Goal: Transaction & Acquisition: Purchase product/service

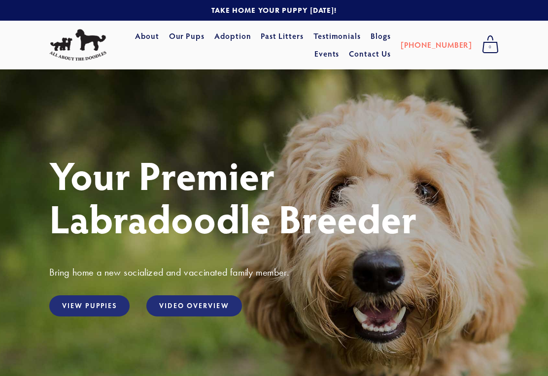
click at [100, 308] on link "View Puppies" at bounding box center [89, 306] width 80 height 21
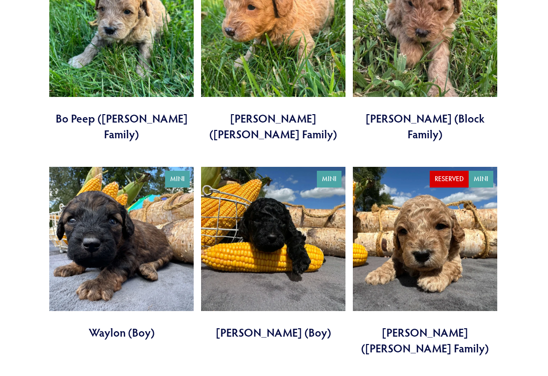
scroll to position [1455, 0]
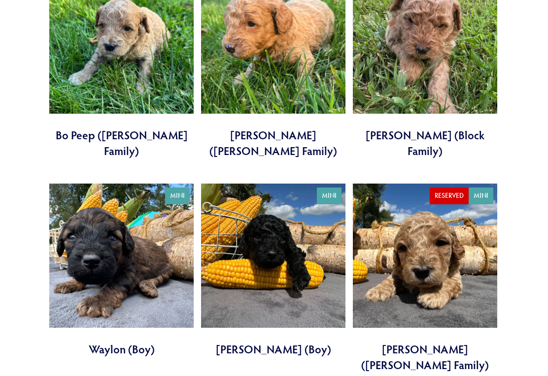
click at [118, 228] on link at bounding box center [121, 271] width 144 height 174
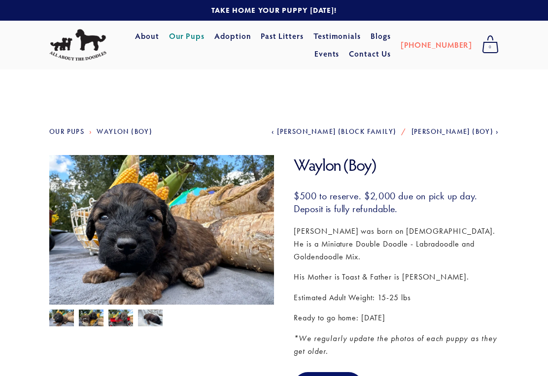
click at [90, 322] on img at bounding box center [91, 319] width 25 height 19
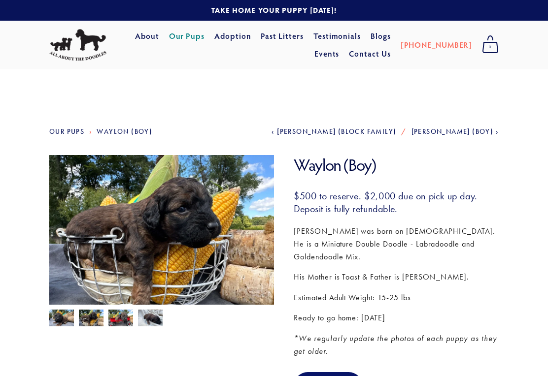
click at [124, 319] on img at bounding box center [120, 319] width 25 height 19
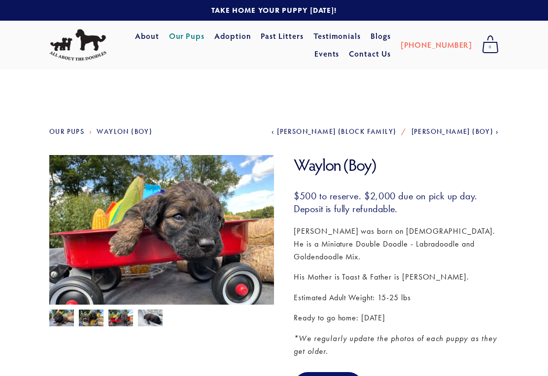
click at [150, 320] on img at bounding box center [150, 319] width 25 height 19
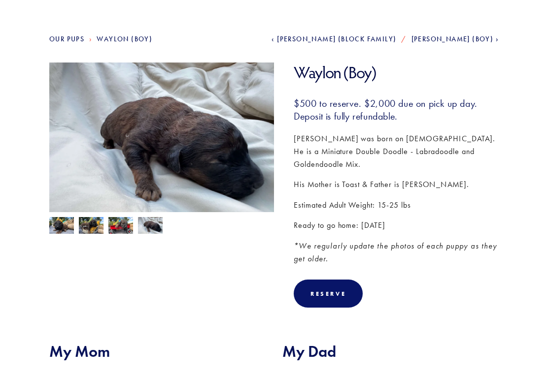
scroll to position [83, 0]
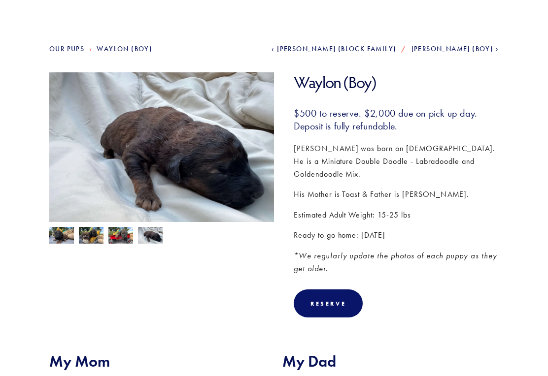
click at [153, 240] on img at bounding box center [150, 236] width 25 height 19
click at [121, 244] on img at bounding box center [120, 236] width 25 height 19
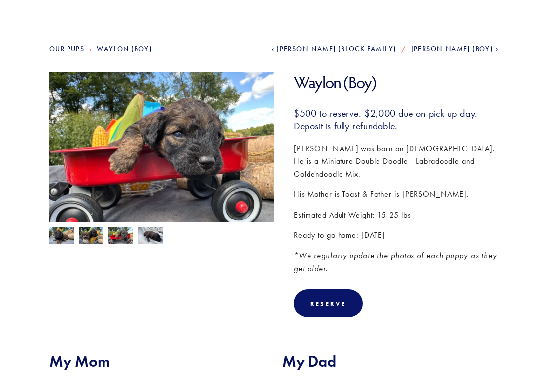
click at [95, 236] on img at bounding box center [91, 236] width 25 height 19
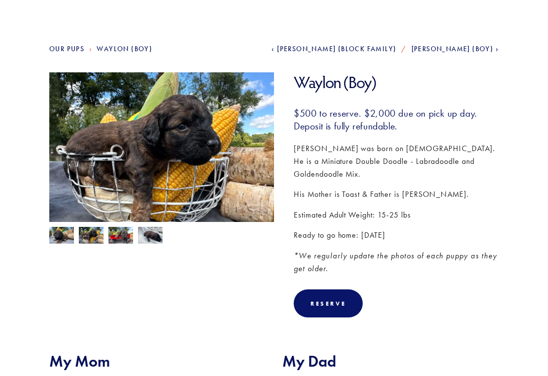
click at [65, 234] on img at bounding box center [61, 236] width 25 height 19
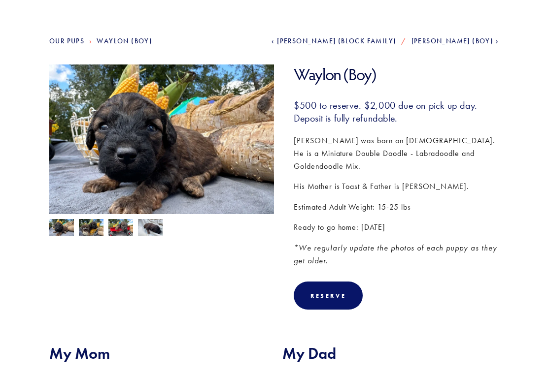
scroll to position [0, 0]
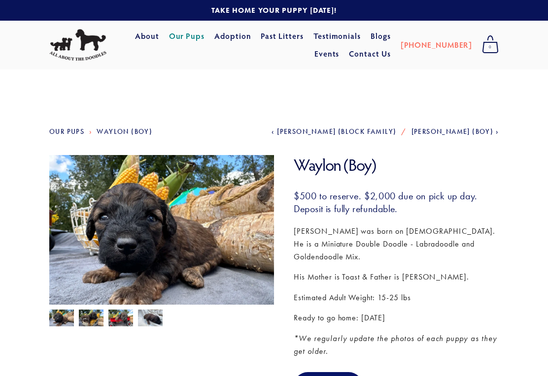
click at [99, 319] on img at bounding box center [91, 319] width 25 height 19
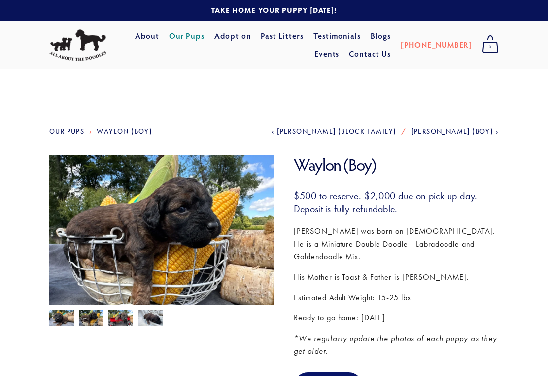
click at [129, 321] on img at bounding box center [120, 319] width 25 height 19
